Goal: Entertainment & Leisure: Consume media (video, audio)

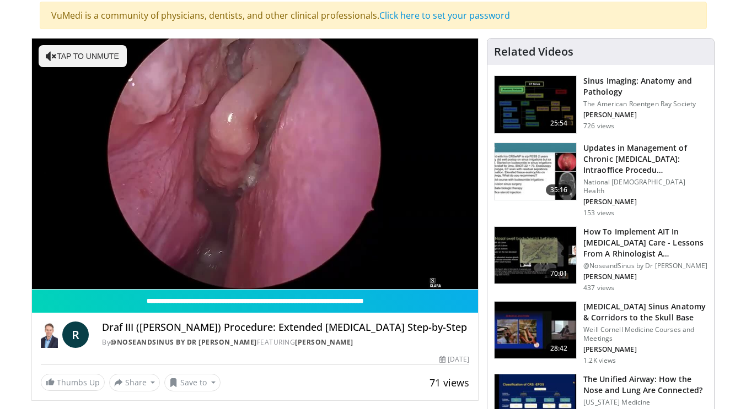
scroll to position [83, 0]
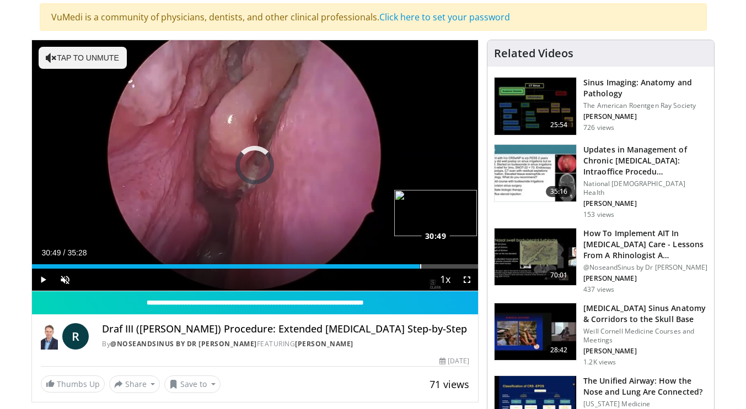
click at [419, 260] on div "Loaded : 2.81% 30:49 30:49" at bounding box center [255, 263] width 446 height 10
click at [427, 265] on div "Progress Bar" at bounding box center [426, 267] width 14 height 4
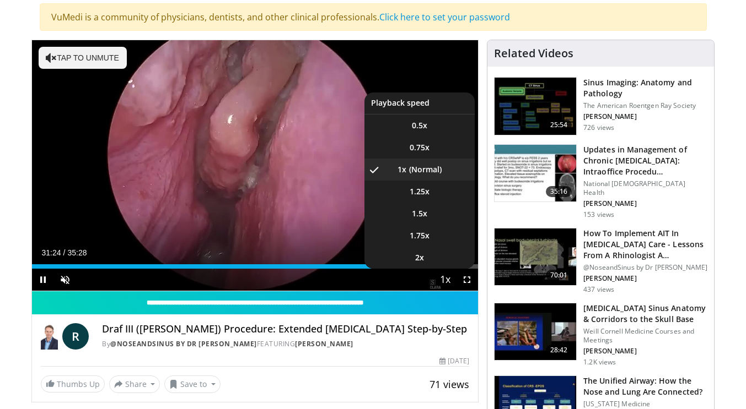
click at [445, 280] on span "Video Player" at bounding box center [444, 280] width 15 height 22
click at [451, 262] on li "2x" at bounding box center [419, 258] width 110 height 22
